Goal: Task Accomplishment & Management: Complete application form

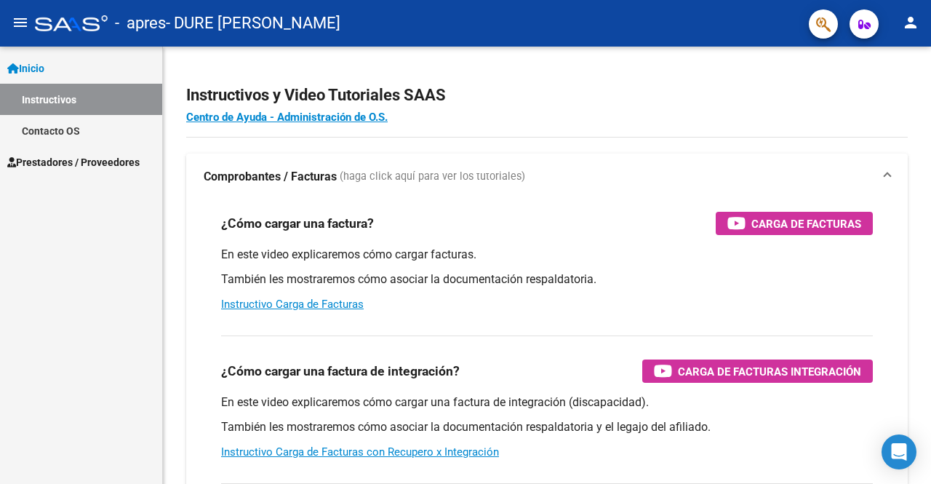
click at [77, 157] on span "Prestadores / Proveedores" at bounding box center [73, 162] width 132 height 16
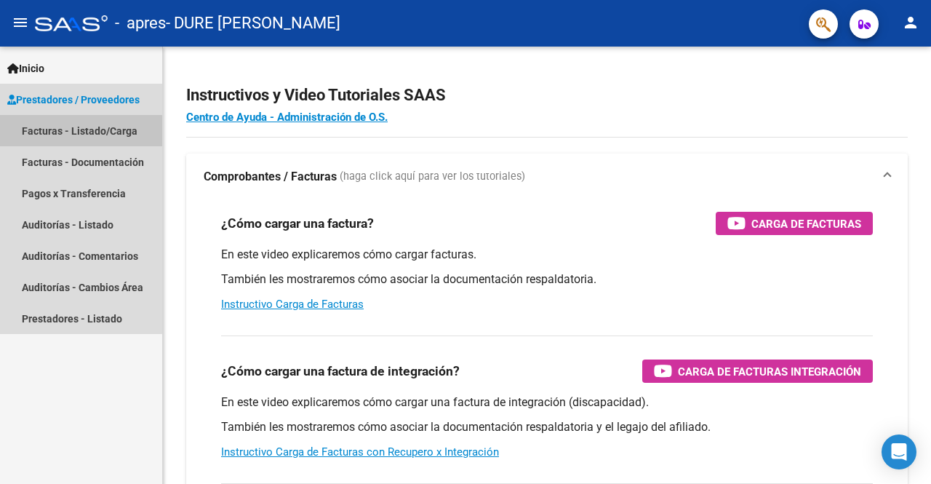
click at [80, 134] on link "Facturas - Listado/Carga" at bounding box center [81, 130] width 162 height 31
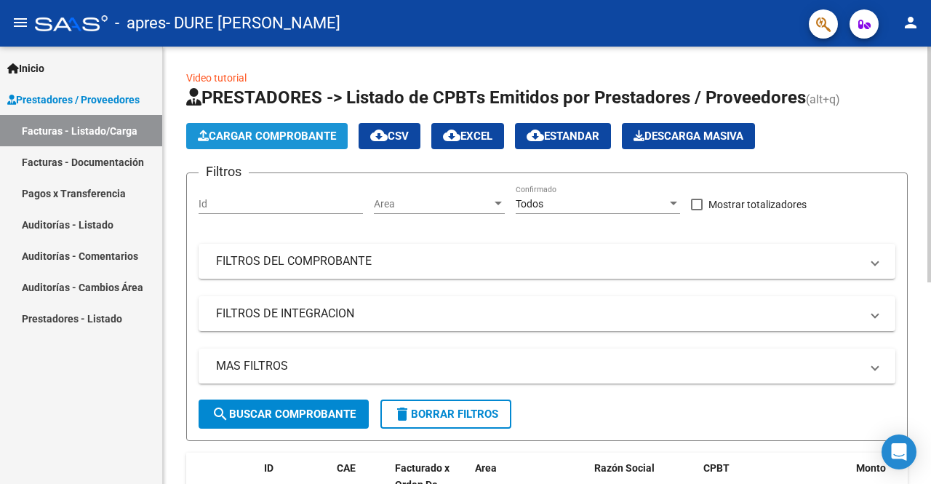
click at [241, 140] on span "Cargar Comprobante" at bounding box center [267, 135] width 138 height 13
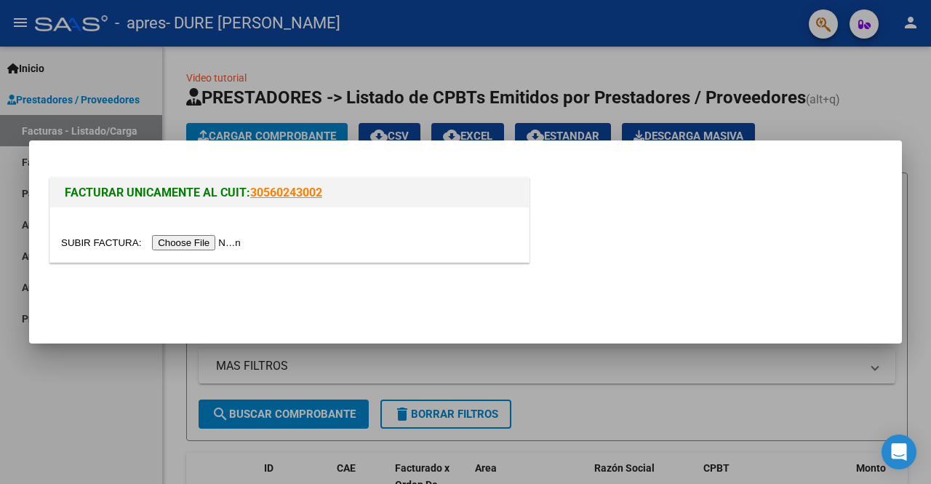
click at [193, 245] on input "file" at bounding box center [153, 242] width 184 height 15
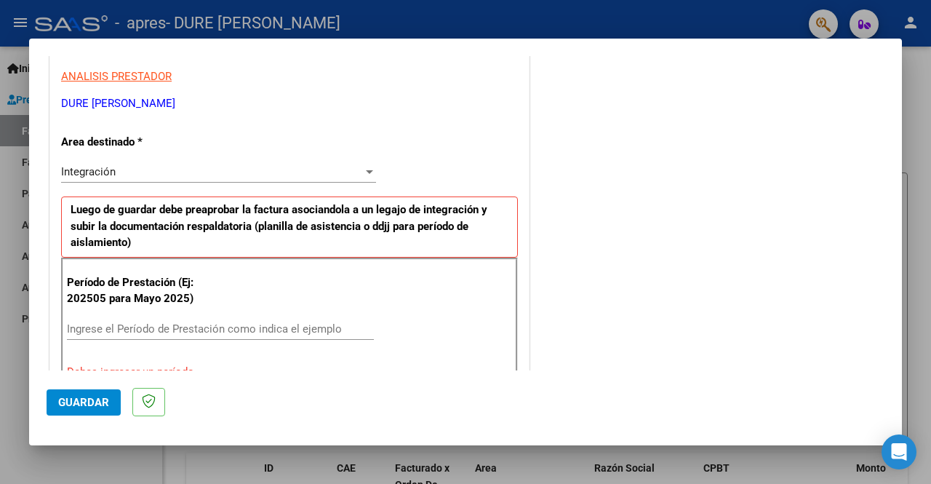
scroll to position [364, 0]
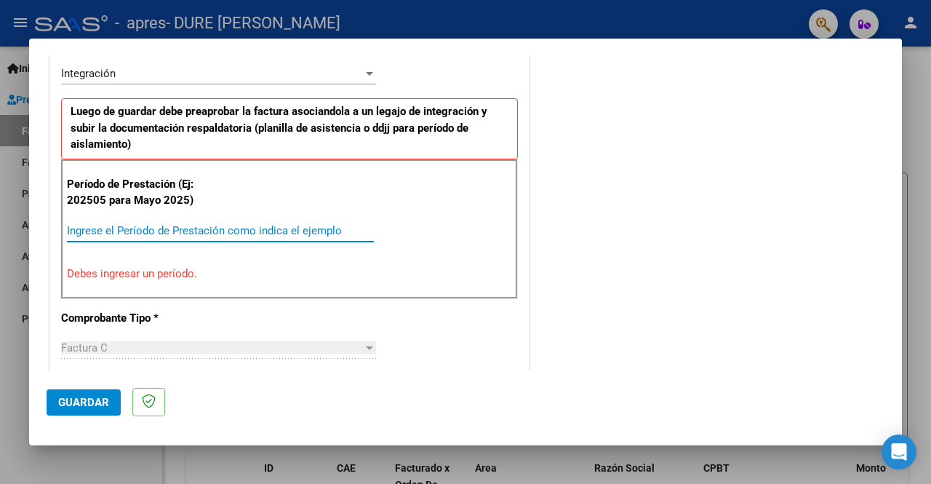
click at [167, 226] on input "Ingrese el Período de Prestación como indica el ejemplo" at bounding box center [220, 230] width 307 height 13
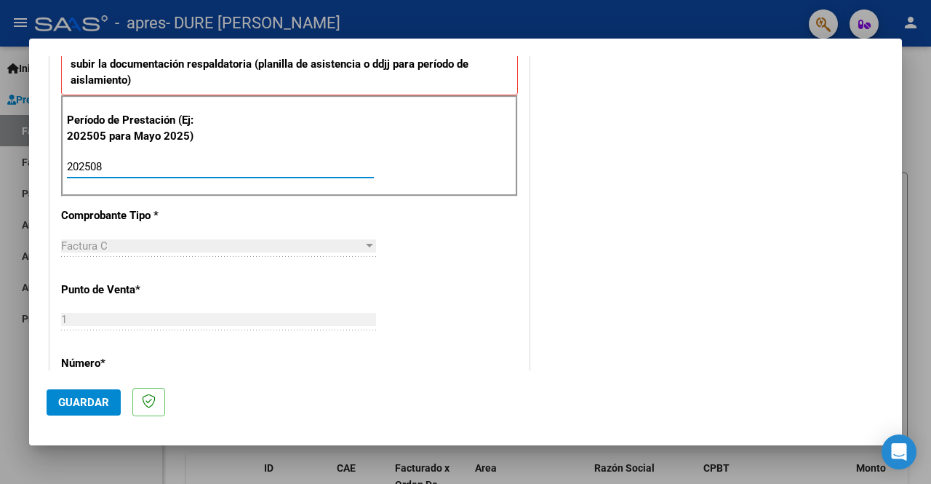
scroll to position [509, 0]
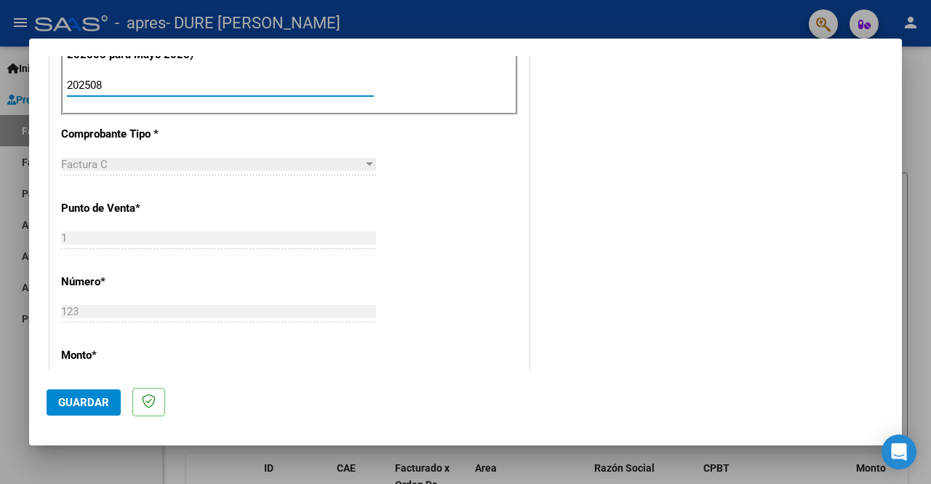
type input "202508"
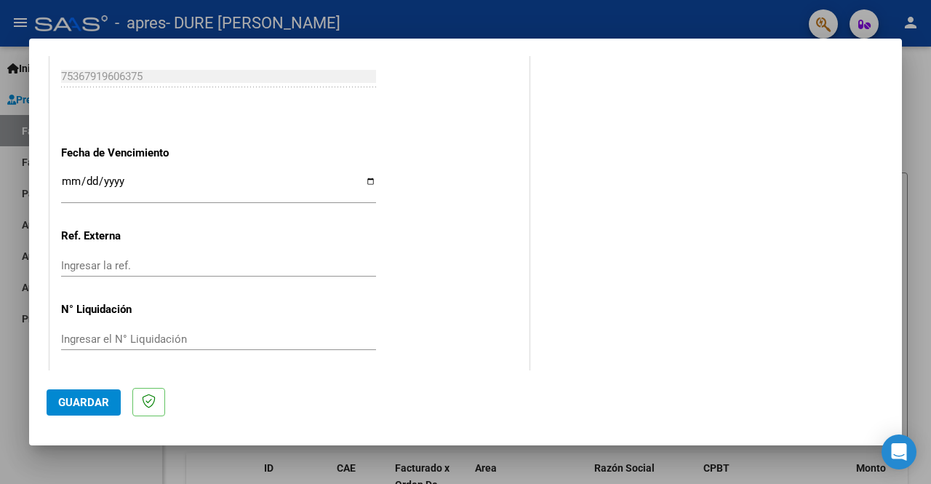
scroll to position [995, 0]
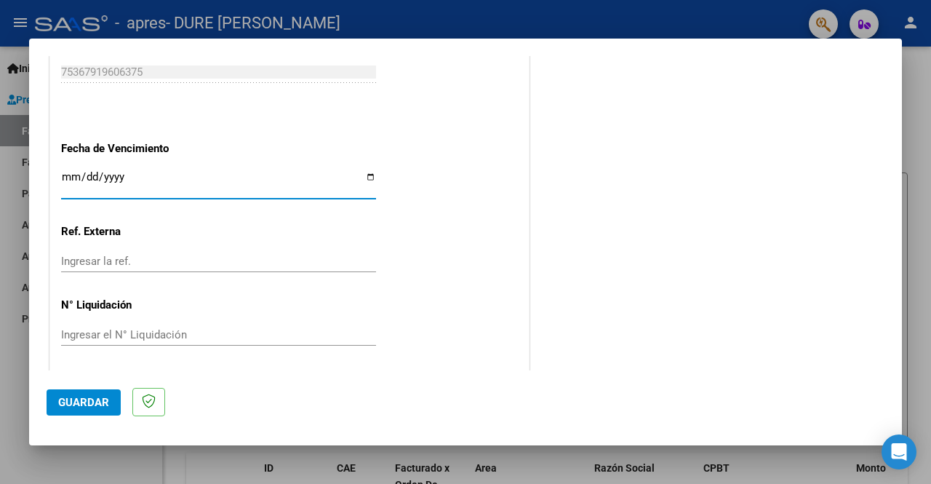
drag, startPoint x: 68, startPoint y: 172, endPoint x: 63, endPoint y: 188, distance: 17.0
click at [68, 172] on input "Ingresar la fecha" at bounding box center [218, 182] width 315 height 23
click at [366, 177] on input "Ingresar la fecha" at bounding box center [218, 182] width 315 height 23
type input "[DATE]"
click at [93, 401] on span "Guardar" at bounding box center [83, 402] width 51 height 13
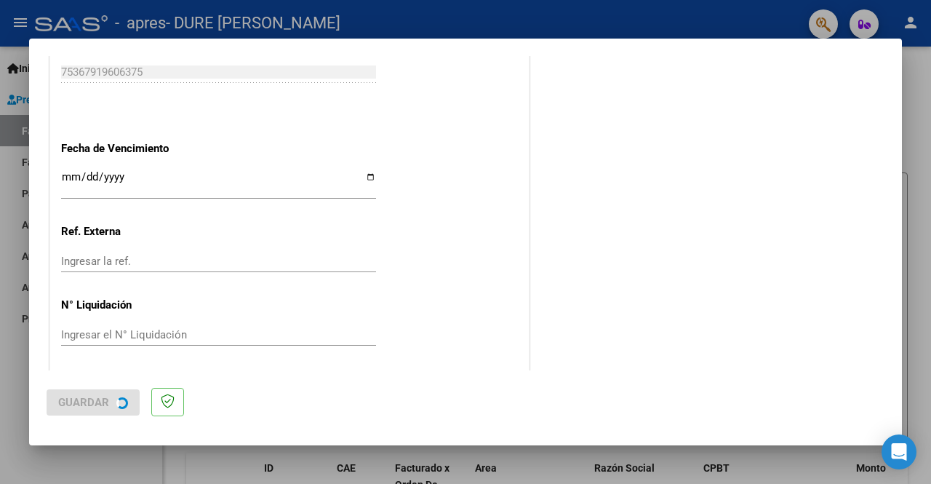
scroll to position [0, 0]
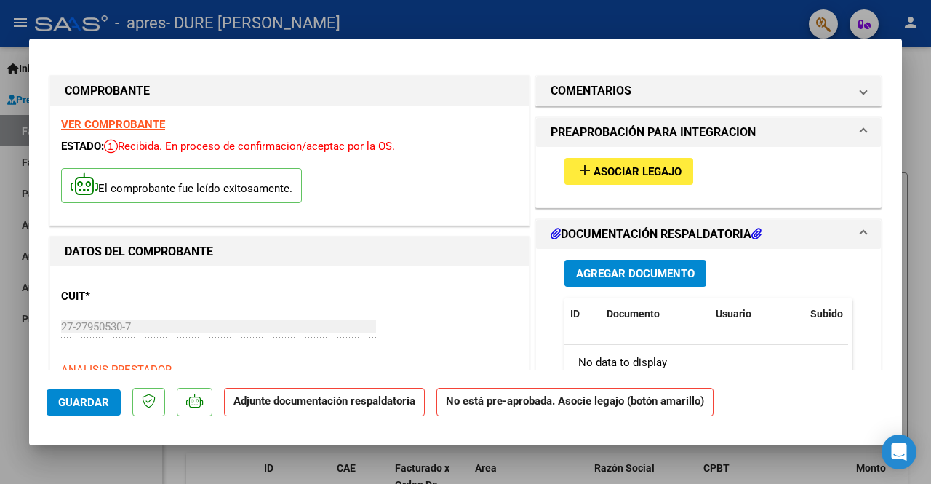
click at [619, 273] on span "Agregar Documento" at bounding box center [635, 273] width 119 height 13
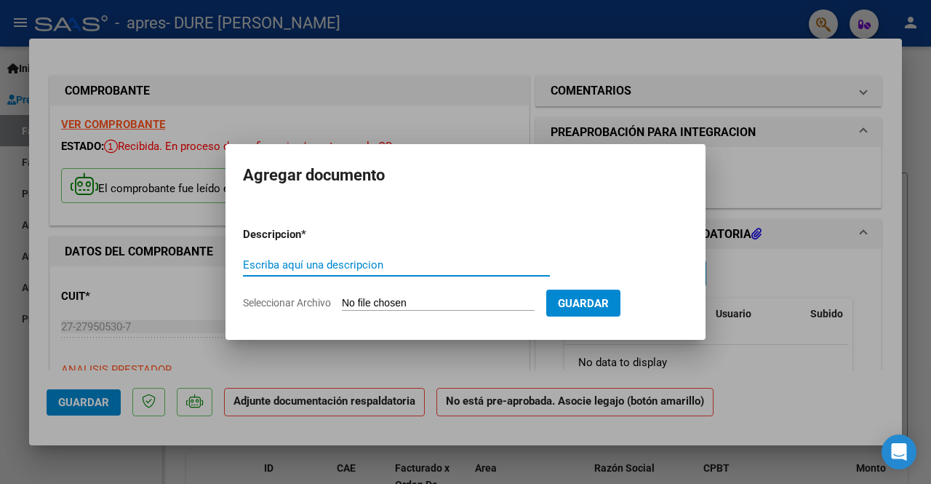
click at [344, 256] on div "Escriba aquí una descripcion" at bounding box center [396, 265] width 307 height 22
type input "planilla de asistencia [DATE]"
click at [405, 300] on input "Seleccionar Archivo" at bounding box center [438, 304] width 193 height 14
type input "C:\fakepath\Planilla [PERSON_NAME][GEOGRAPHIC_DATA]pdf"
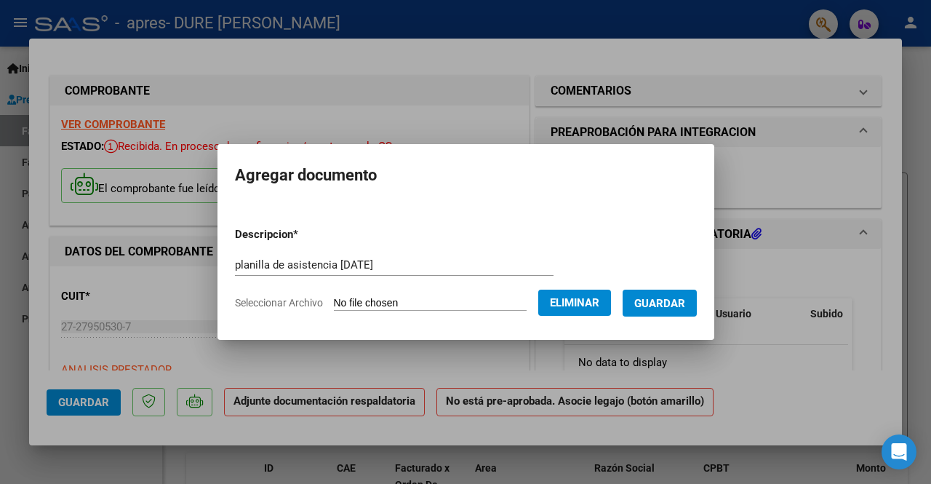
click at [679, 303] on span "Guardar" at bounding box center [659, 303] width 51 height 13
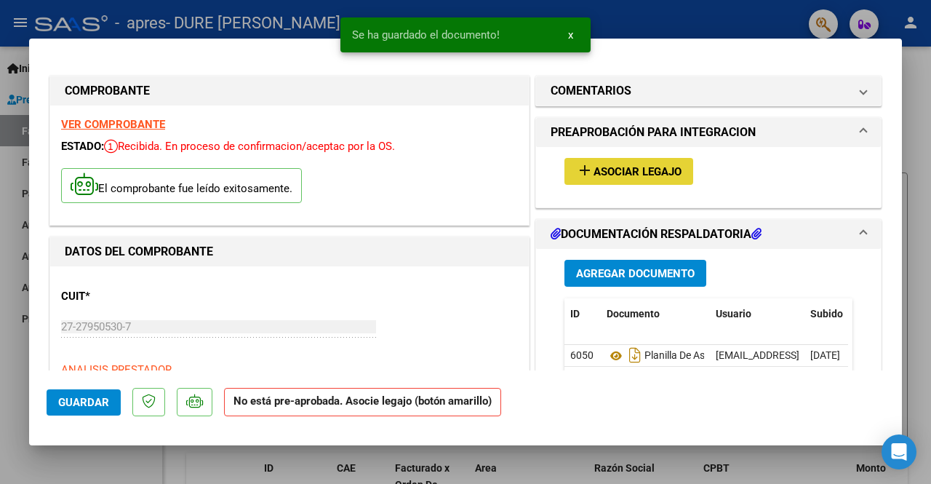
click at [637, 168] on span "Asociar Legajo" at bounding box center [637, 171] width 88 height 13
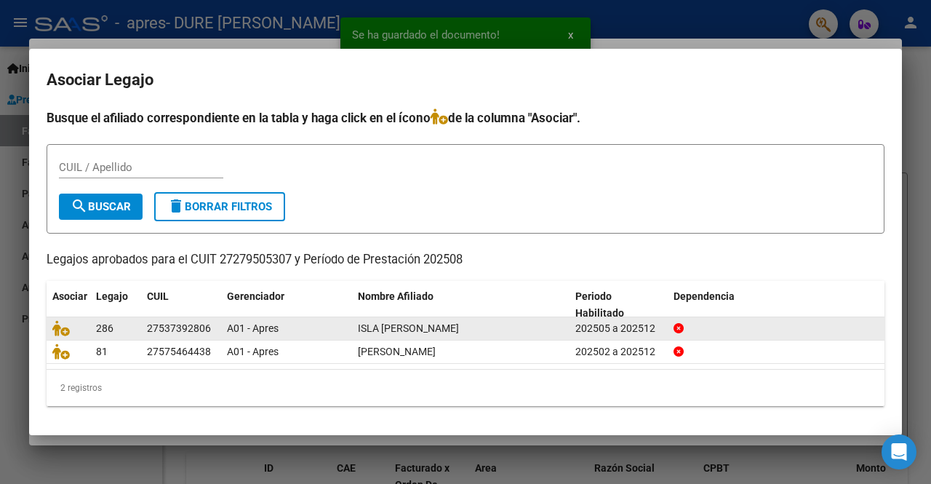
click at [376, 331] on span "ISLA [PERSON_NAME]" at bounding box center [408, 328] width 101 height 12
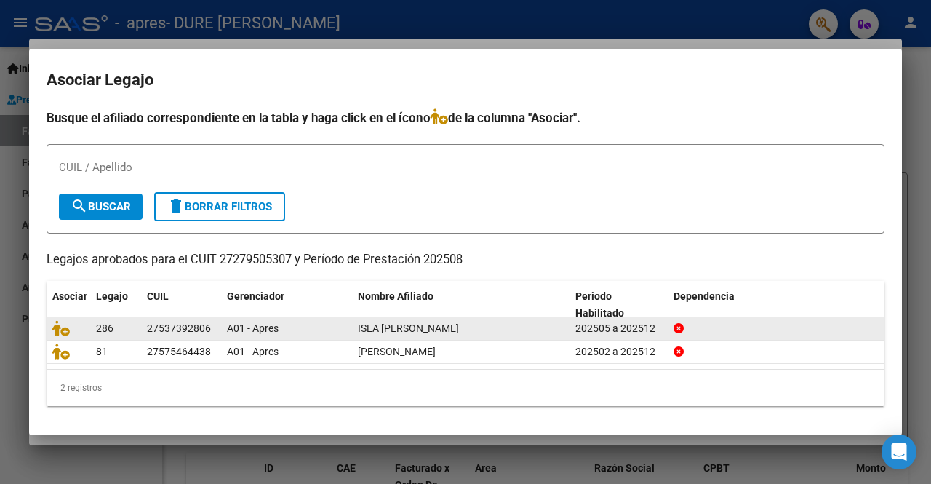
click at [161, 328] on div "27537392806" at bounding box center [179, 328] width 64 height 17
click at [59, 332] on icon at bounding box center [60, 328] width 17 height 16
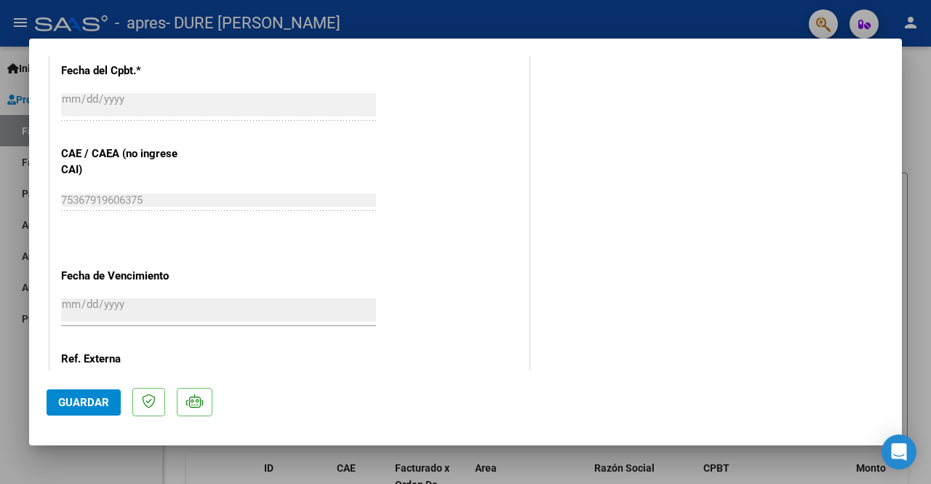
scroll to position [1000, 0]
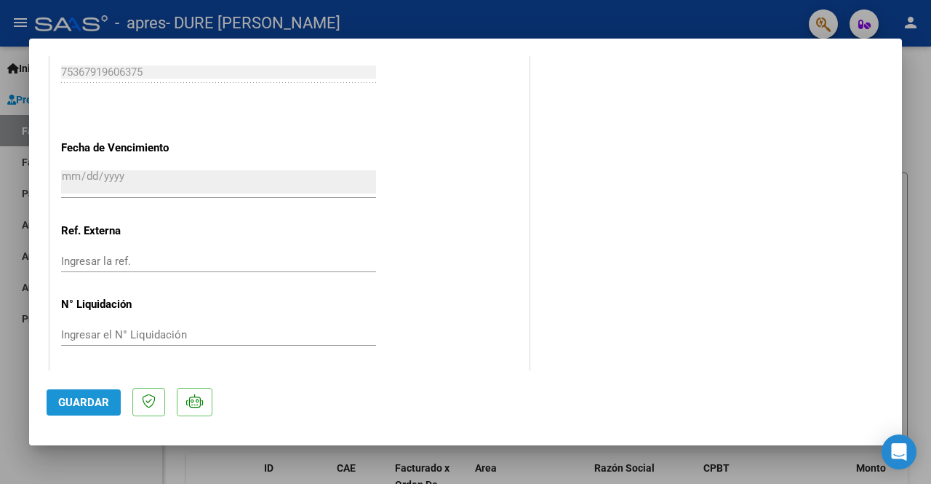
click at [90, 401] on span "Guardar" at bounding box center [83, 402] width 51 height 13
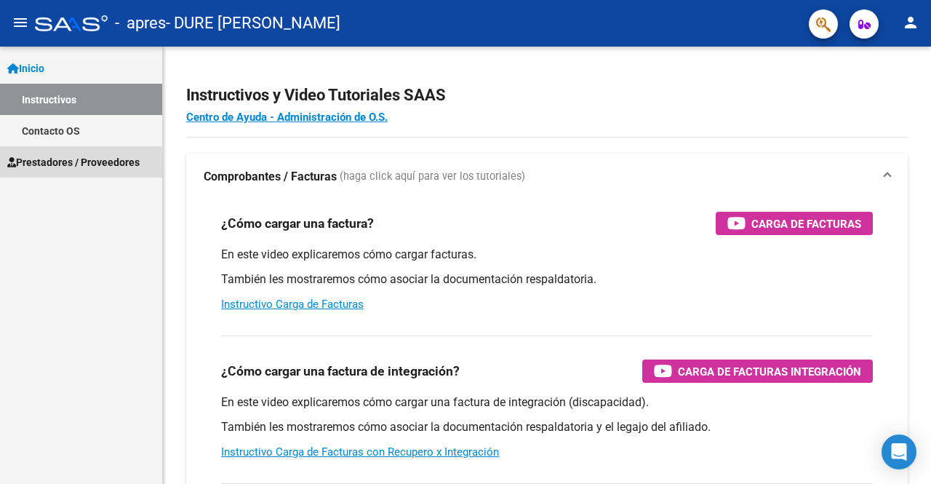
click at [71, 162] on span "Prestadores / Proveedores" at bounding box center [73, 162] width 132 height 16
click at [109, 161] on span "Prestadores / Proveedores" at bounding box center [73, 162] width 132 height 16
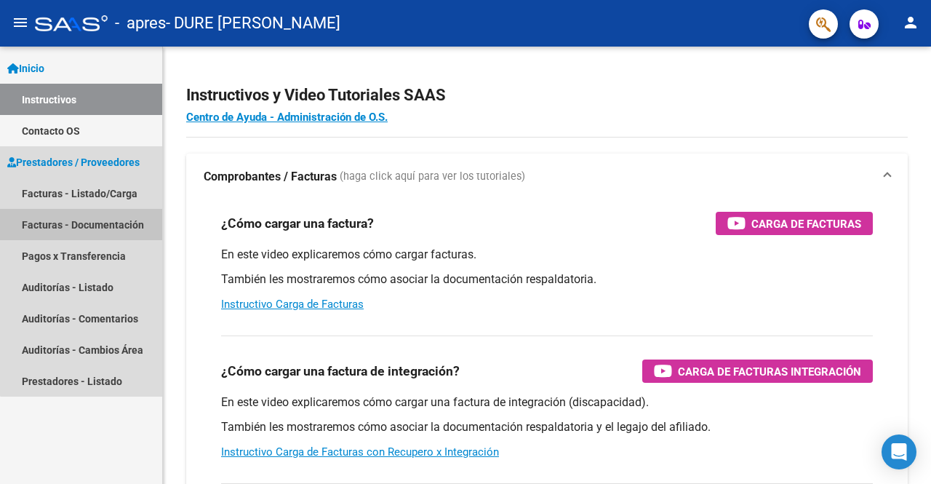
click at [127, 222] on link "Facturas - Documentación" at bounding box center [81, 224] width 162 height 31
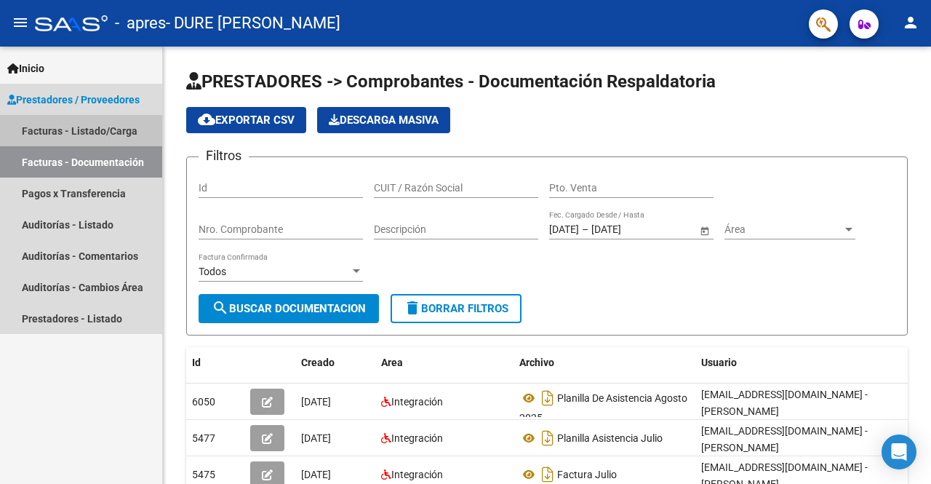
click at [92, 132] on link "Facturas - Listado/Carga" at bounding box center [81, 130] width 162 height 31
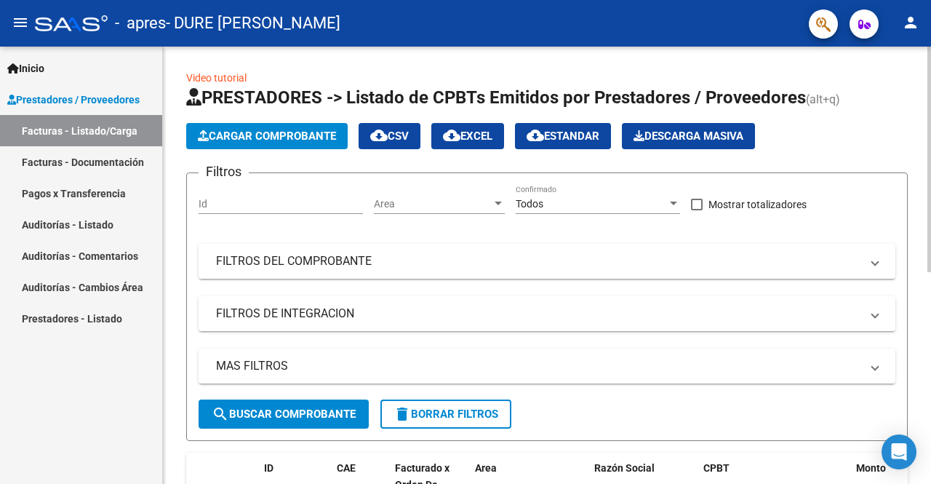
click at [260, 137] on span "Cargar Comprobante" at bounding box center [267, 135] width 138 height 13
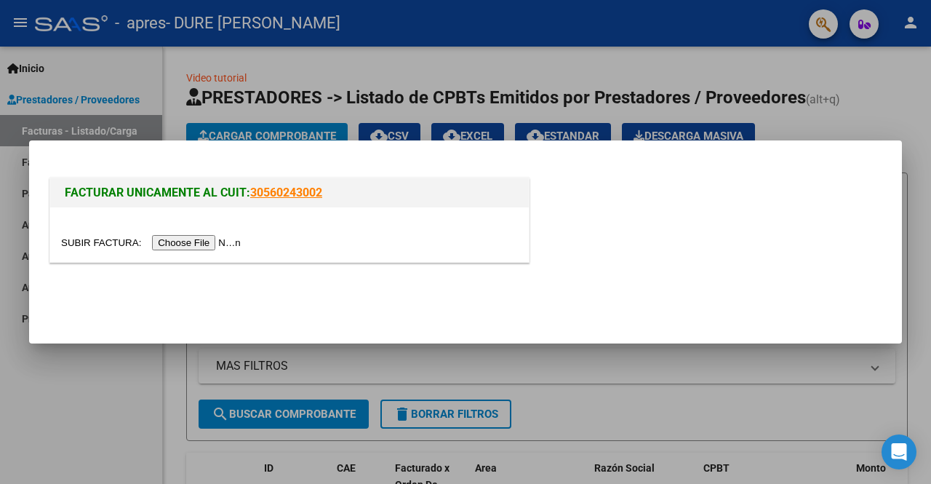
click at [183, 239] on input "file" at bounding box center [153, 242] width 184 height 15
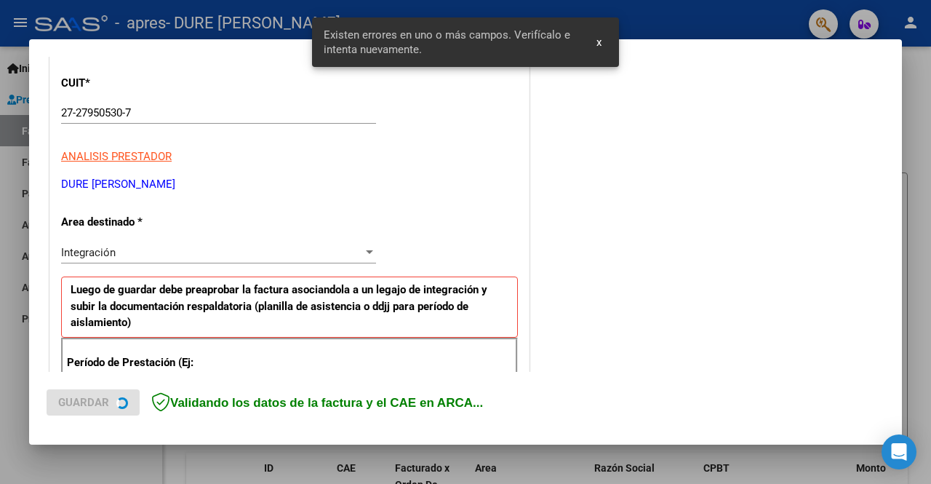
scroll to position [336, 0]
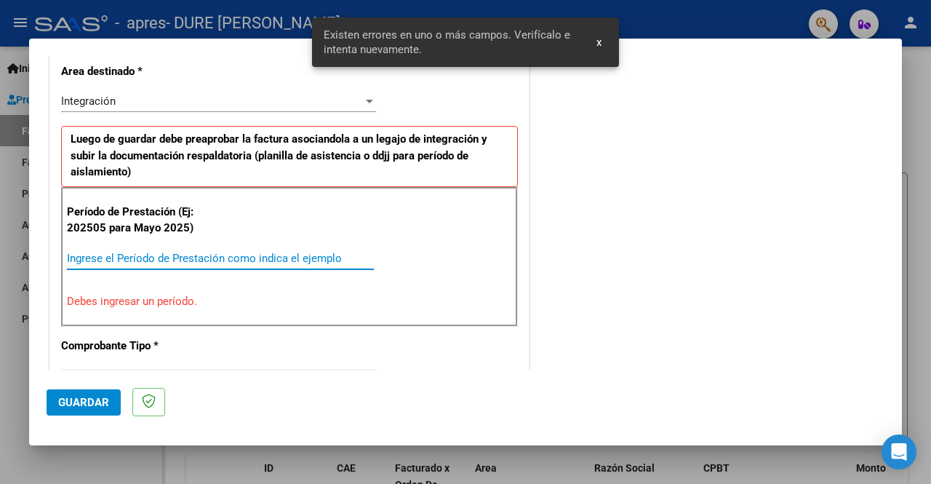
drag, startPoint x: 158, startPoint y: 253, endPoint x: 156, endPoint y: 242, distance: 11.1
click at [161, 252] on input "Ingrese el Período de Prestación como indica el ejemplo" at bounding box center [220, 258] width 307 height 13
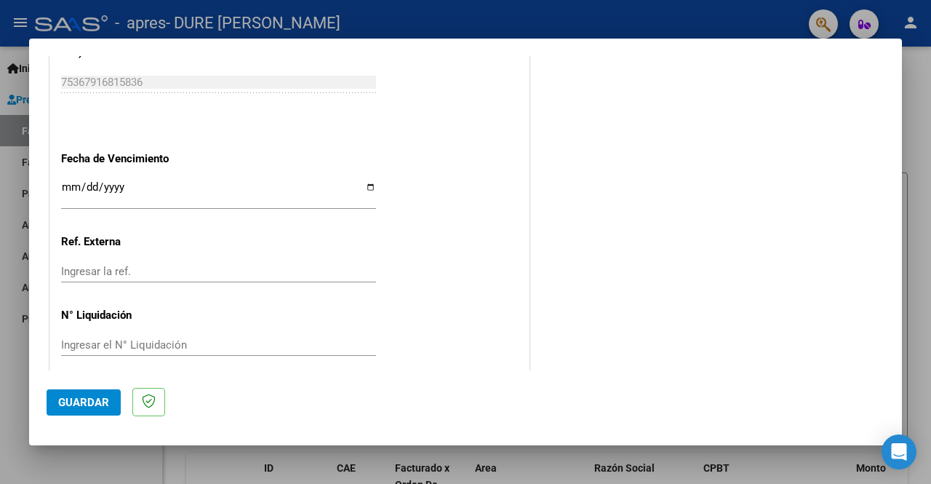
scroll to position [990, 0]
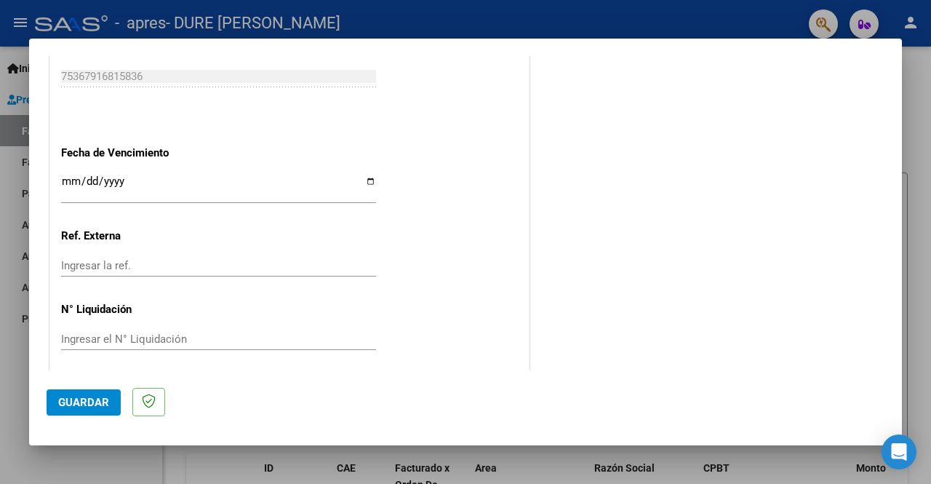
type input "202508"
click at [365, 178] on input "Ingresar la fecha" at bounding box center [218, 186] width 315 height 23
click at [364, 177] on input "Ingresar la fecha" at bounding box center [218, 186] width 315 height 23
type input "[DATE]"
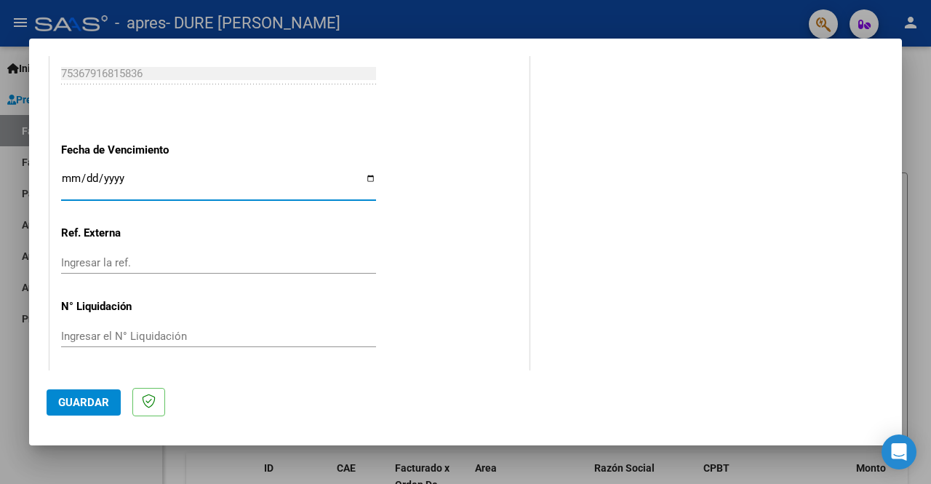
scroll to position [995, 0]
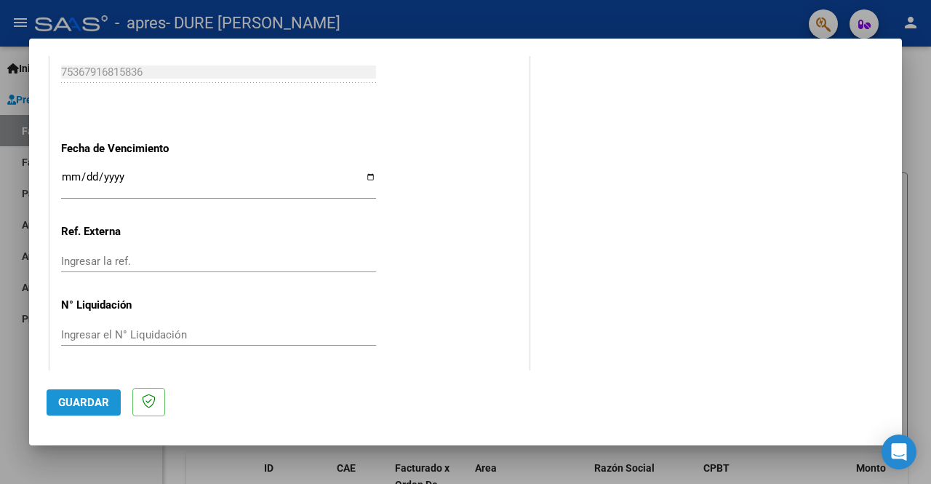
click at [85, 404] on span "Guardar" at bounding box center [83, 402] width 51 height 13
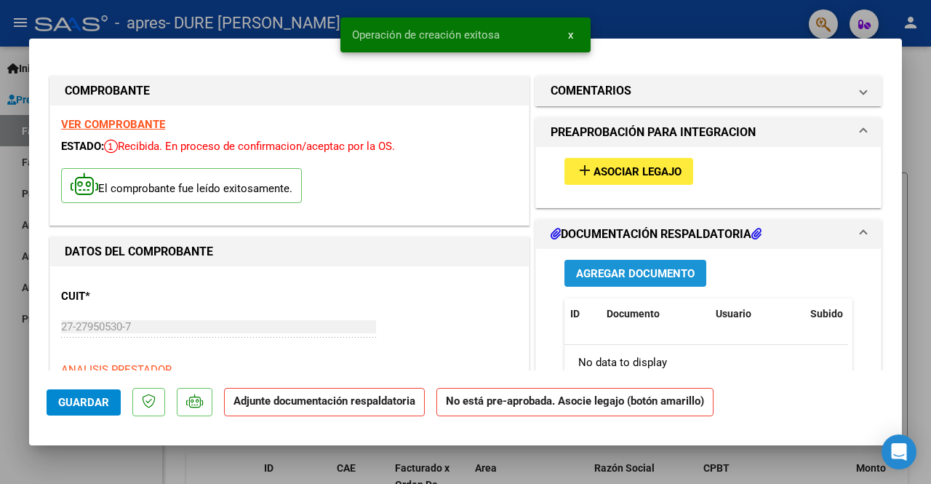
click at [629, 271] on span "Agregar Documento" at bounding box center [635, 273] width 119 height 13
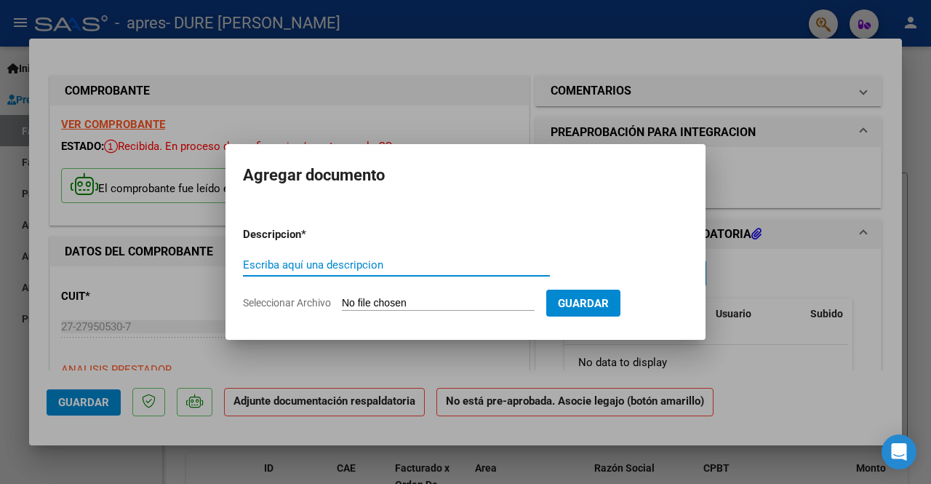
click at [276, 261] on input "Escriba aquí una descripcion" at bounding box center [396, 264] width 307 height 13
type input "planilla de asistencia agosto"
click at [419, 297] on input "Seleccionar Archivo" at bounding box center [438, 304] width 193 height 14
type input "C:\fakepath\Planilla Zafira agosto.pdf"
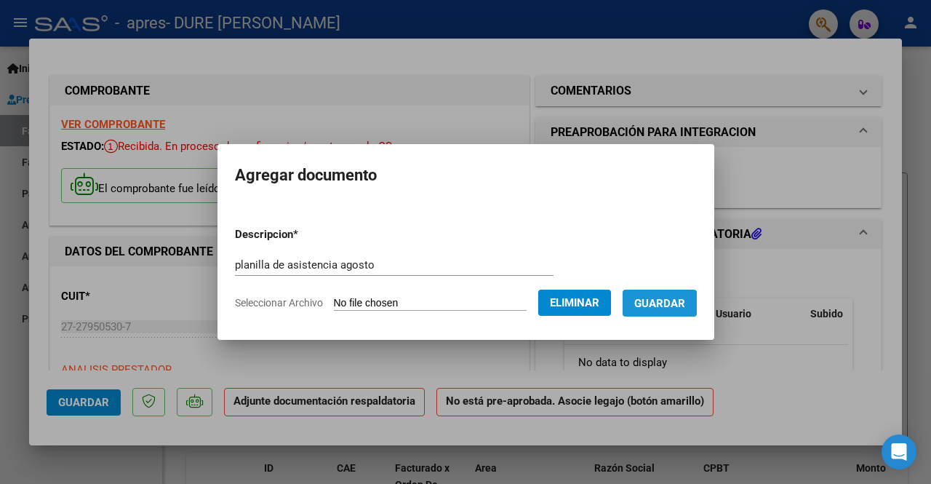
click at [660, 303] on span "Guardar" at bounding box center [659, 303] width 51 height 13
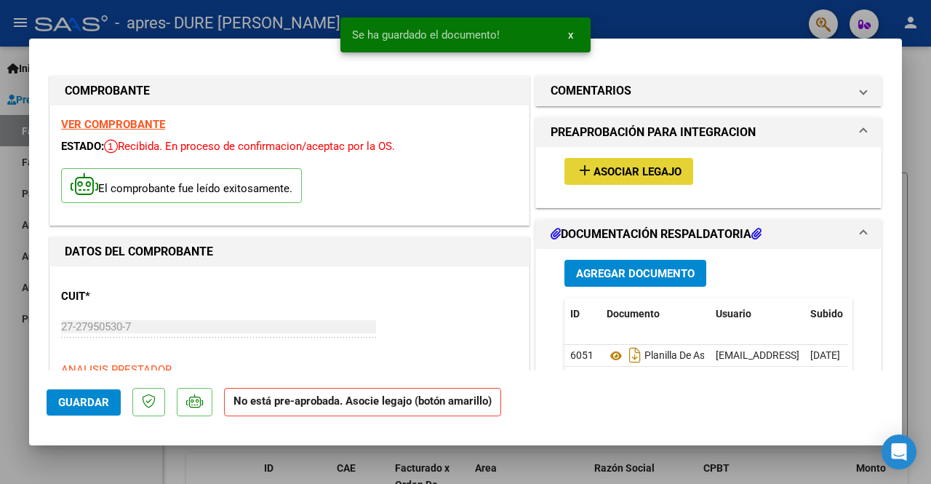
click at [626, 172] on span "Asociar Legajo" at bounding box center [637, 171] width 88 height 13
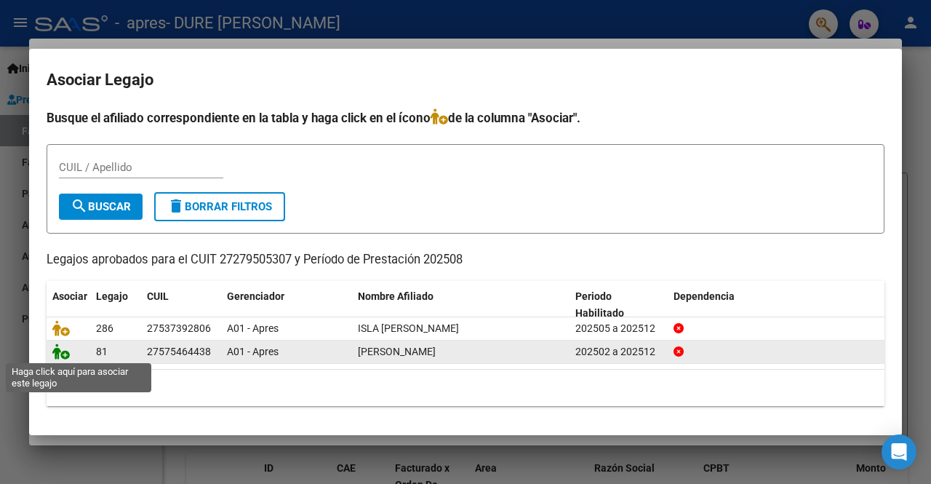
click at [60, 356] on icon at bounding box center [60, 351] width 17 height 16
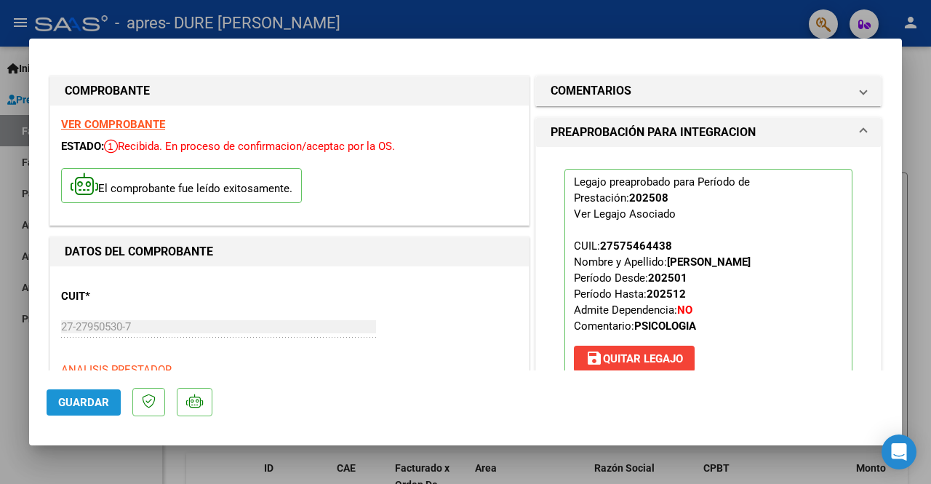
click at [73, 391] on button "Guardar" at bounding box center [84, 402] width 74 height 26
